Goal: Transaction & Acquisition: Obtain resource

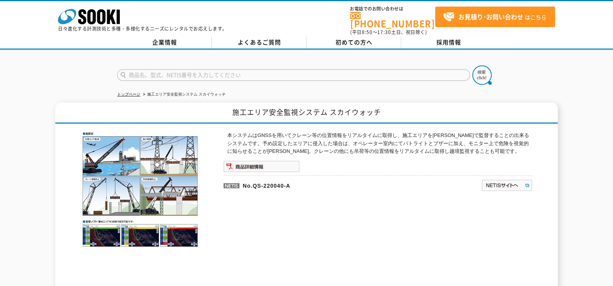
click at [276, 154] on div "本システムはGNSSを用いてクレーン等の位置情報をリアルタイムに取得し、施工エリアを[PERSON_NAME]で監督することの出来るシステムです。予め設定した…" at bounding box center [378, 214] width 309 height 166
click at [275, 160] on img at bounding box center [262, 166] width 76 height 12
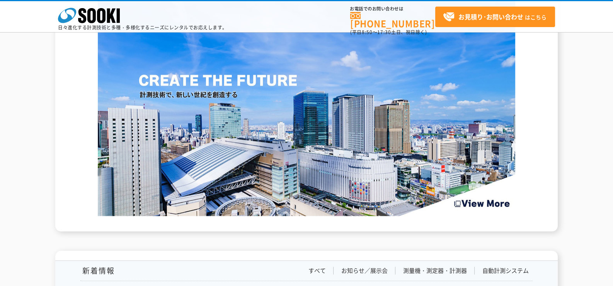
scroll to position [1160, 0]
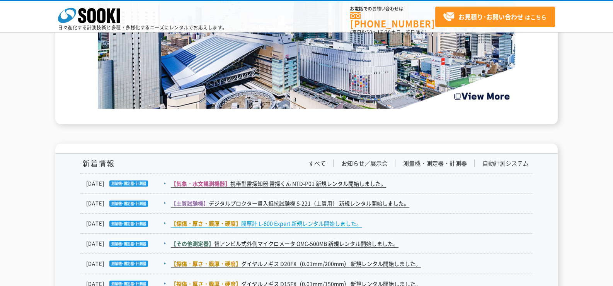
click at [305, 221] on link "【探傷・厚さ・膜厚・硬度】 膜厚計 L-600 Expert 新規レンタル開始しました。" at bounding box center [266, 223] width 191 height 8
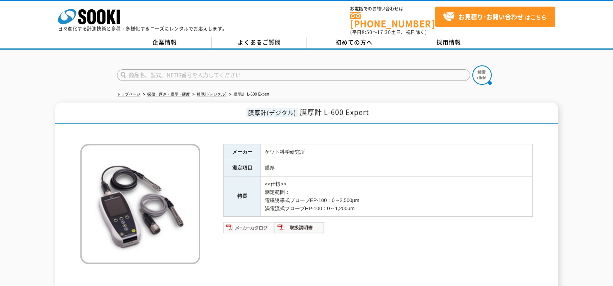
click at [256, 222] on img at bounding box center [249, 227] width 51 height 12
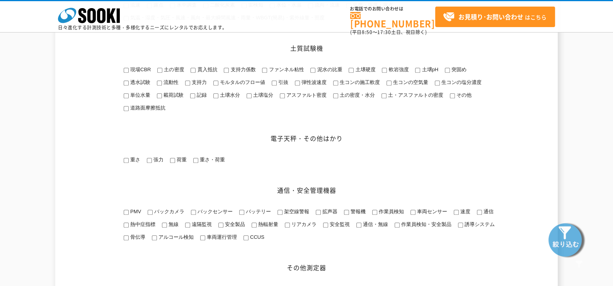
scroll to position [773, 0]
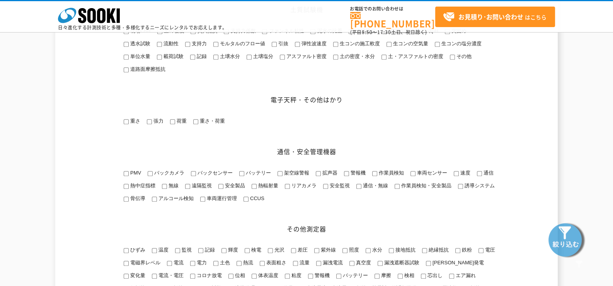
click at [326, 189] on input "安全監視" at bounding box center [325, 186] width 5 height 5
checkbox input "true"
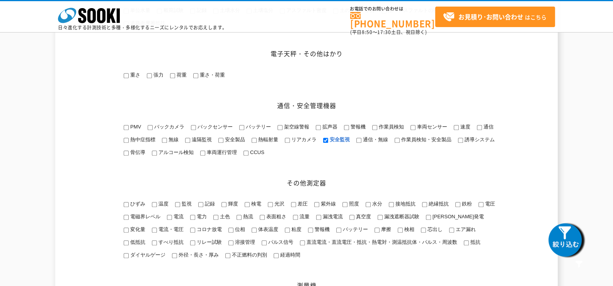
scroll to position [889, 0]
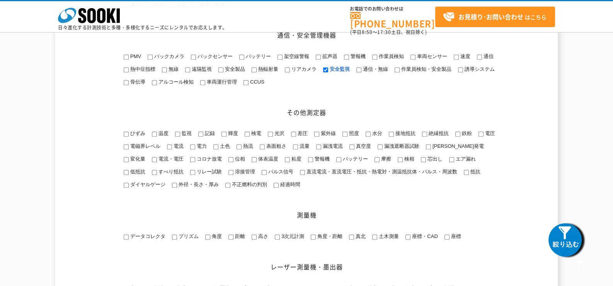
click at [229, 239] on input "距離" at bounding box center [231, 236] width 5 height 5
checkbox input "true"
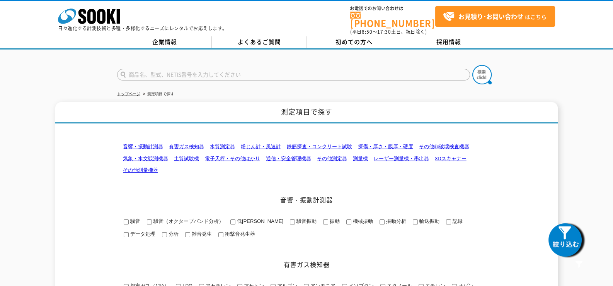
scroll to position [0, 0]
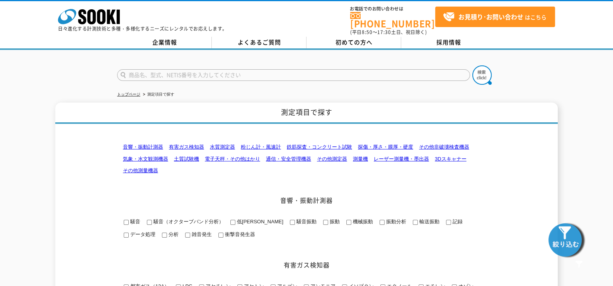
click at [575, 235] on img at bounding box center [567, 239] width 39 height 39
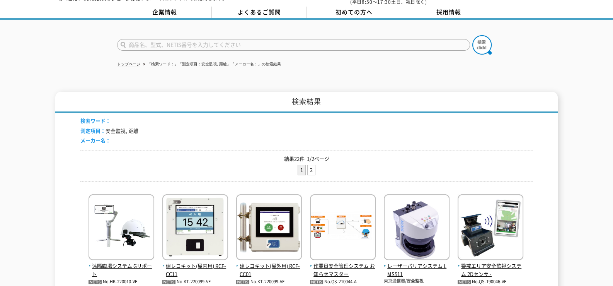
scroll to position [77, 0]
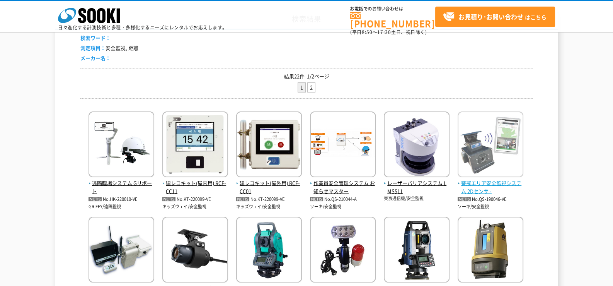
click at [485, 183] on span "警戒エリア安全監視システム 2Dセンサ -" at bounding box center [491, 187] width 66 height 16
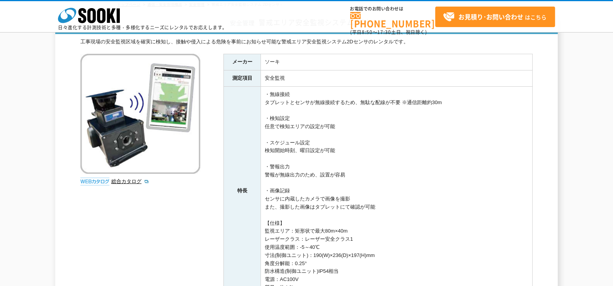
scroll to position [116, 0]
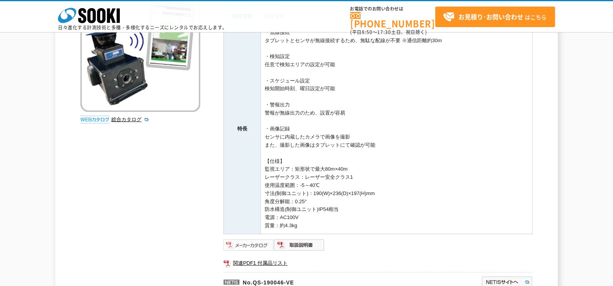
click at [263, 239] on img at bounding box center [249, 245] width 51 height 12
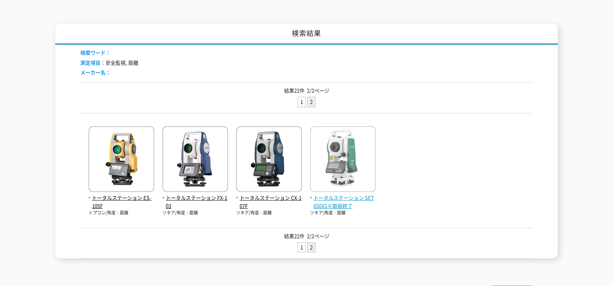
scroll to position [154, 0]
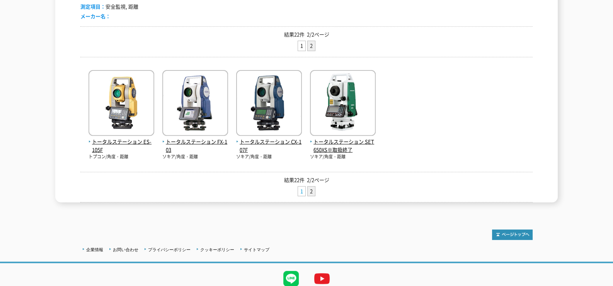
click at [301, 186] on link "1" at bounding box center [301, 191] width 7 height 10
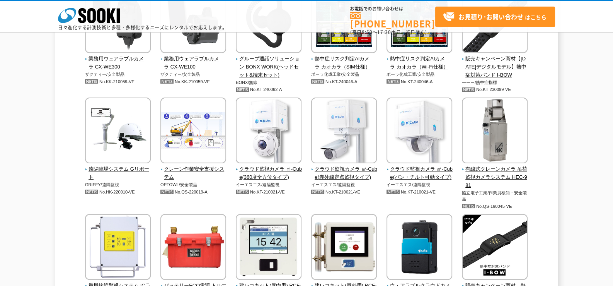
scroll to position [1353, 0]
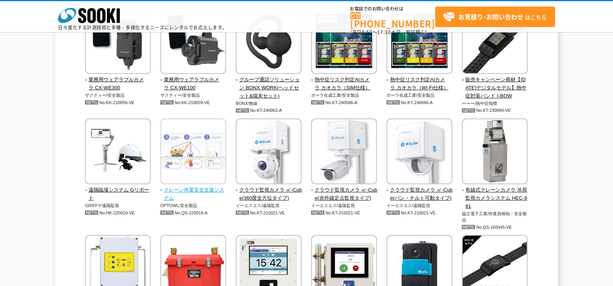
click at [217, 195] on span "クレーン作業安全支援システム" at bounding box center [193, 194] width 66 height 16
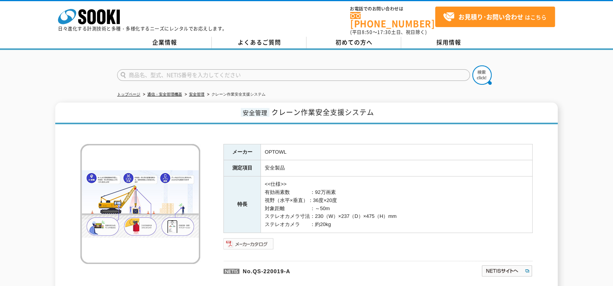
click at [241, 237] on img at bounding box center [249, 243] width 51 height 12
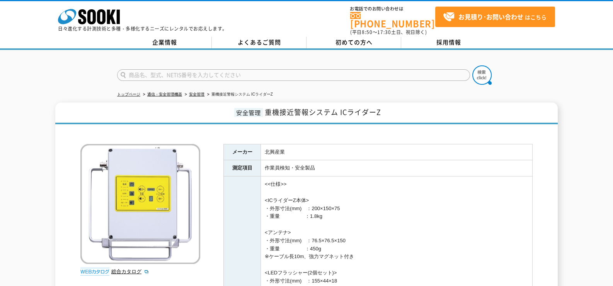
scroll to position [193, 0]
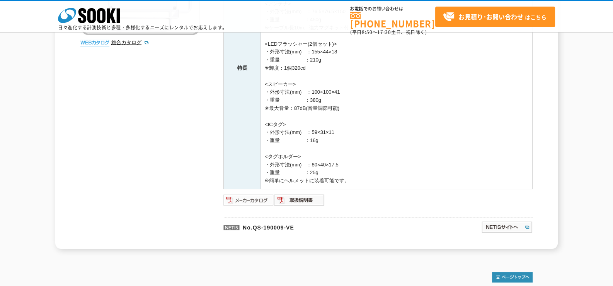
click at [248, 200] on img at bounding box center [249, 200] width 51 height 12
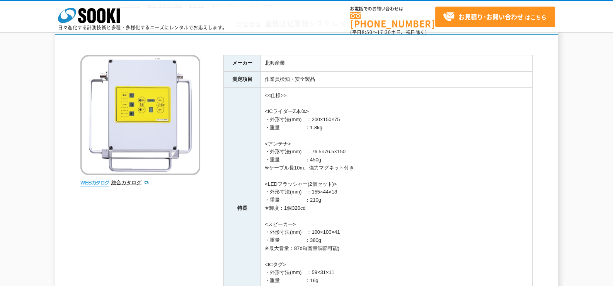
scroll to position [38, 0]
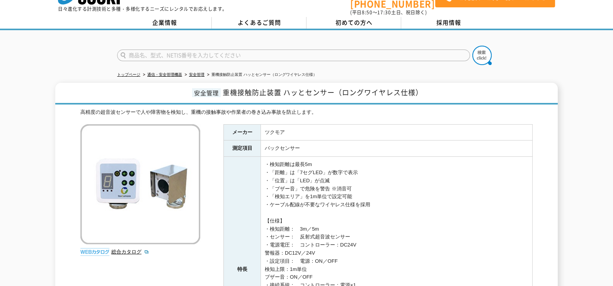
scroll to position [193, 0]
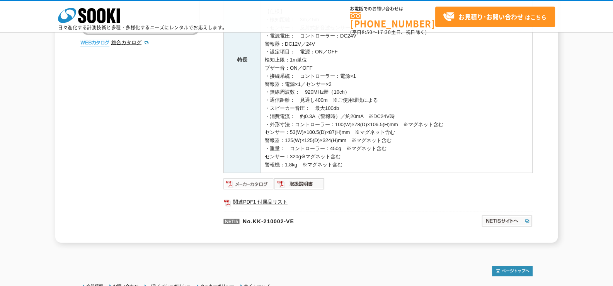
click at [264, 183] on img at bounding box center [249, 183] width 51 height 12
